Goal: Task Accomplishment & Management: Complete application form

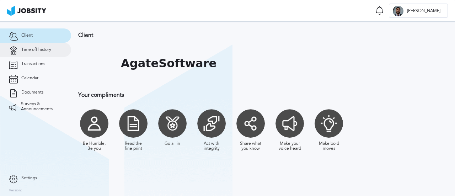
click at [51, 53] on link "Time off history" at bounding box center [35, 50] width 71 height 14
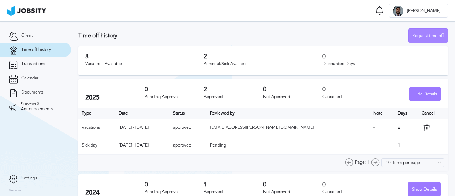
click at [415, 33] on div "Request time off" at bounding box center [427, 36] width 39 height 14
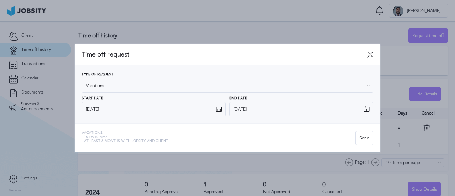
click at [217, 107] on icon at bounding box center [219, 109] width 6 height 6
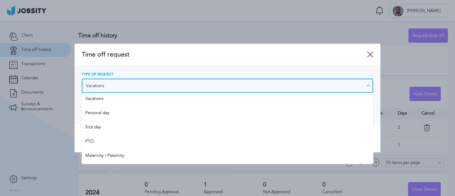
click at [198, 85] on input "Vacations" at bounding box center [227, 85] width 291 height 14
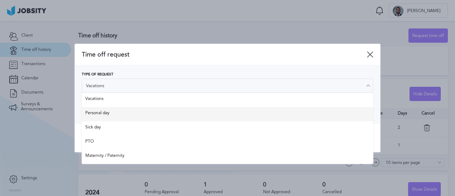
type input "Personal day"
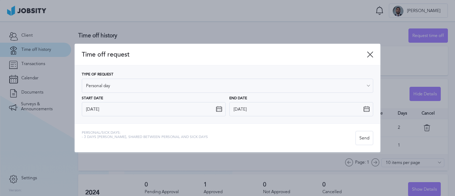
click at [108, 112] on div "Type of Request Personal day Vacations Personal day Sick day PTO Maternity / Pa…" at bounding box center [227, 94] width 291 height 44
drag, startPoint x: 189, startPoint y: 49, endPoint x: 207, endPoint y: 61, distance: 21.2
click at [207, 61] on div "Time off request" at bounding box center [227, 55] width 305 height 22
click at [218, 109] on icon at bounding box center [219, 109] width 6 height 6
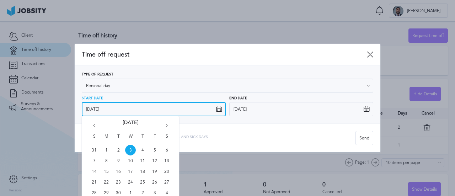
click at [167, 112] on input "[DATE]" at bounding box center [154, 109] width 144 height 14
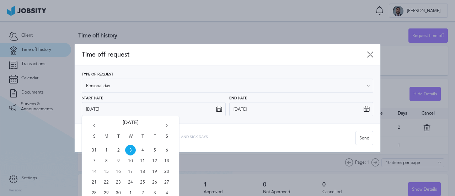
click at [167, 122] on div "S M T W T F S 31 1 2 3 4 5 6 7 8 9 10 11 12 13 14 15 16 17 18 19 20 21 22 23 24…" at bounding box center [130, 158] width 97 height 85
click at [166, 124] on icon "Go forward 1 month" at bounding box center [166, 127] width 6 height 6
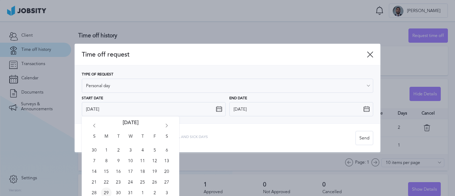
click at [107, 191] on span "29" at bounding box center [106, 192] width 11 height 11
type input "[DATE]"
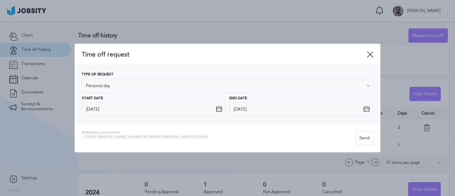
click at [366, 106] on icon at bounding box center [366, 109] width 6 height 6
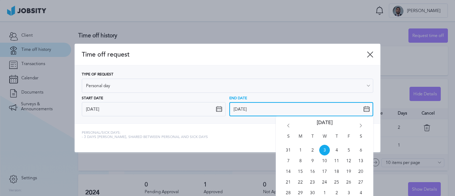
click at [318, 106] on input "[DATE]" at bounding box center [301, 109] width 144 height 14
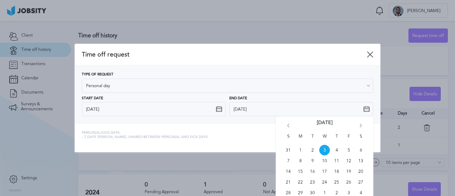
click at [362, 124] on icon "Go forward 1 month" at bounding box center [360, 127] width 6 height 6
click at [313, 191] on span "30" at bounding box center [312, 192] width 11 height 11
type input "[DATE]"
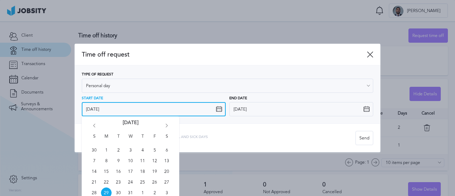
click at [181, 107] on input "[DATE]" at bounding box center [154, 109] width 144 height 14
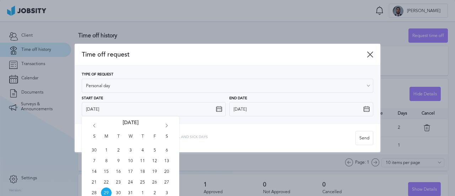
click at [370, 52] on icon at bounding box center [370, 54] width 6 height 6
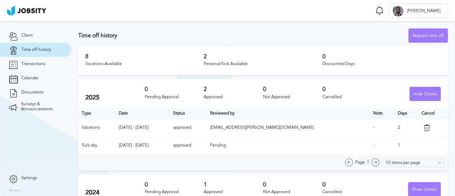
scroll to position [11, 0]
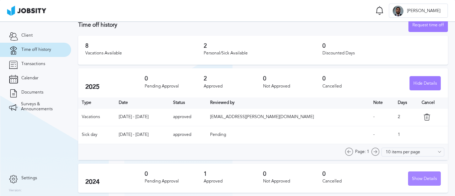
click at [421, 176] on div "Show Details" at bounding box center [424, 179] width 32 height 14
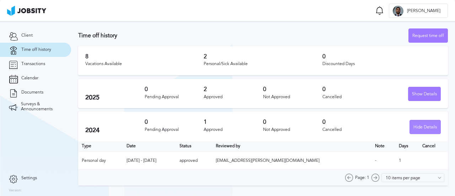
scroll to position [0, 0]
click at [413, 94] on div "Show Details" at bounding box center [424, 94] width 32 height 14
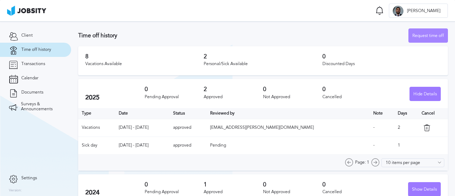
click at [409, 36] on div "Request time off" at bounding box center [427, 36] width 39 height 14
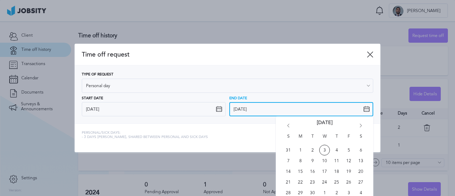
click at [250, 108] on input "[DATE]" at bounding box center [301, 109] width 144 height 14
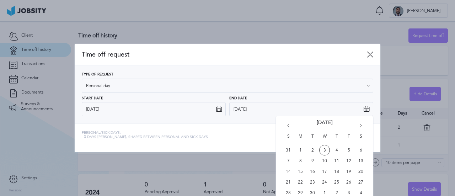
click at [358, 126] on icon "Go forward 1 month" at bounding box center [360, 127] width 6 height 6
click at [256, 129] on div "Personal/Sick days: - 3 days [PERSON_NAME], shared between personal and sick da…" at bounding box center [227, 137] width 305 height 29
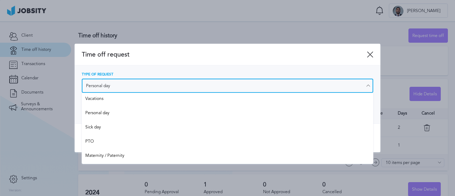
click at [114, 81] on input "Personal day" at bounding box center [227, 85] width 291 height 14
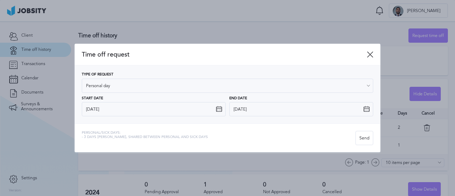
click at [213, 77] on div "Type of Request Personal day" at bounding box center [227, 82] width 291 height 20
click at [362, 139] on div "Send" at bounding box center [364, 138] width 17 height 14
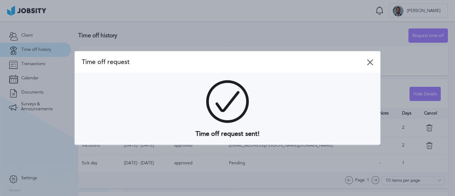
click at [367, 64] on icon at bounding box center [370, 62] width 6 height 6
